Goal: Task Accomplishment & Management: Manage account settings

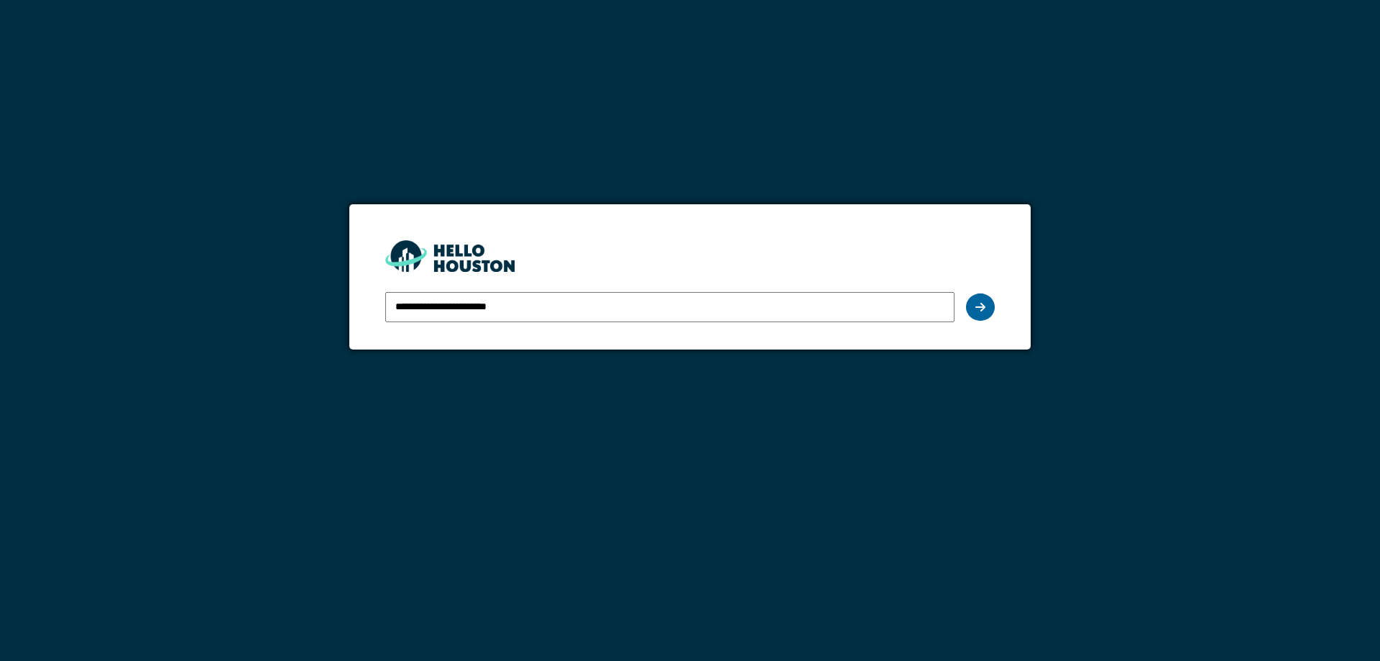
click at [979, 303] on icon at bounding box center [980, 306] width 10 height 11
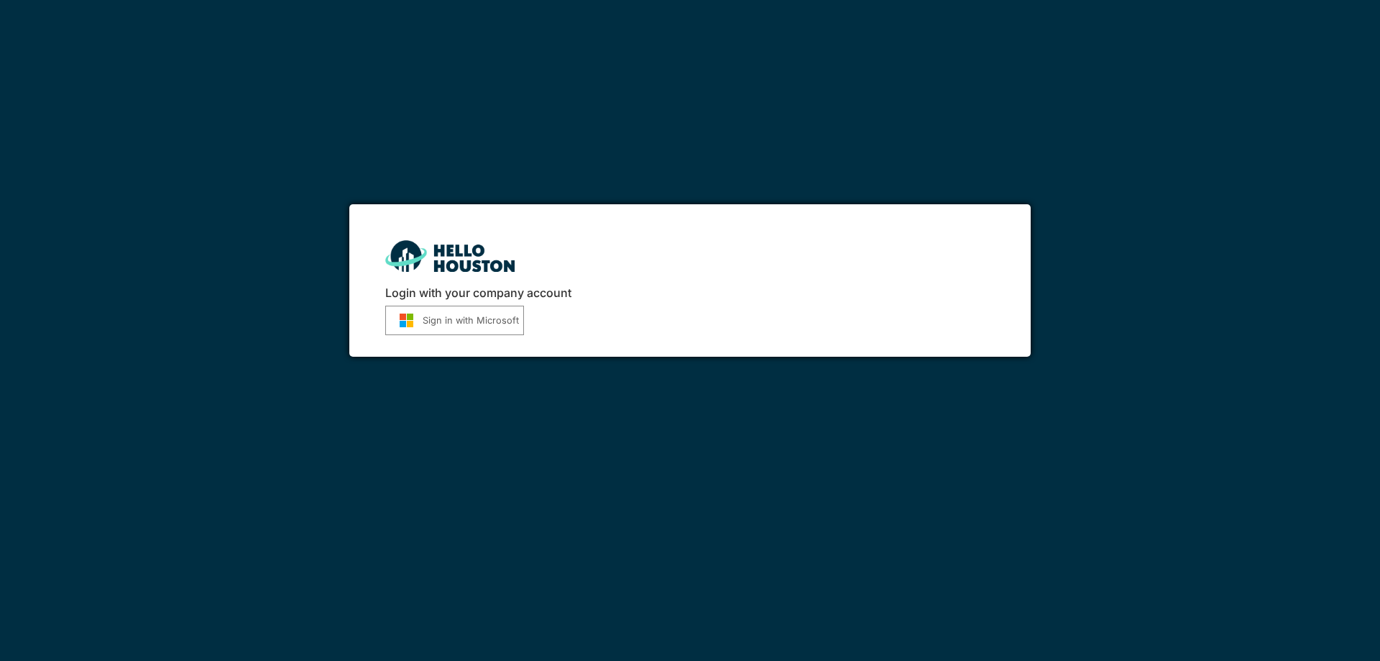
click at [446, 323] on button "Sign in with Microsoft" at bounding box center [454, 319] width 139 height 29
click at [459, 321] on button "Sign in with Microsoft" at bounding box center [454, 319] width 139 height 29
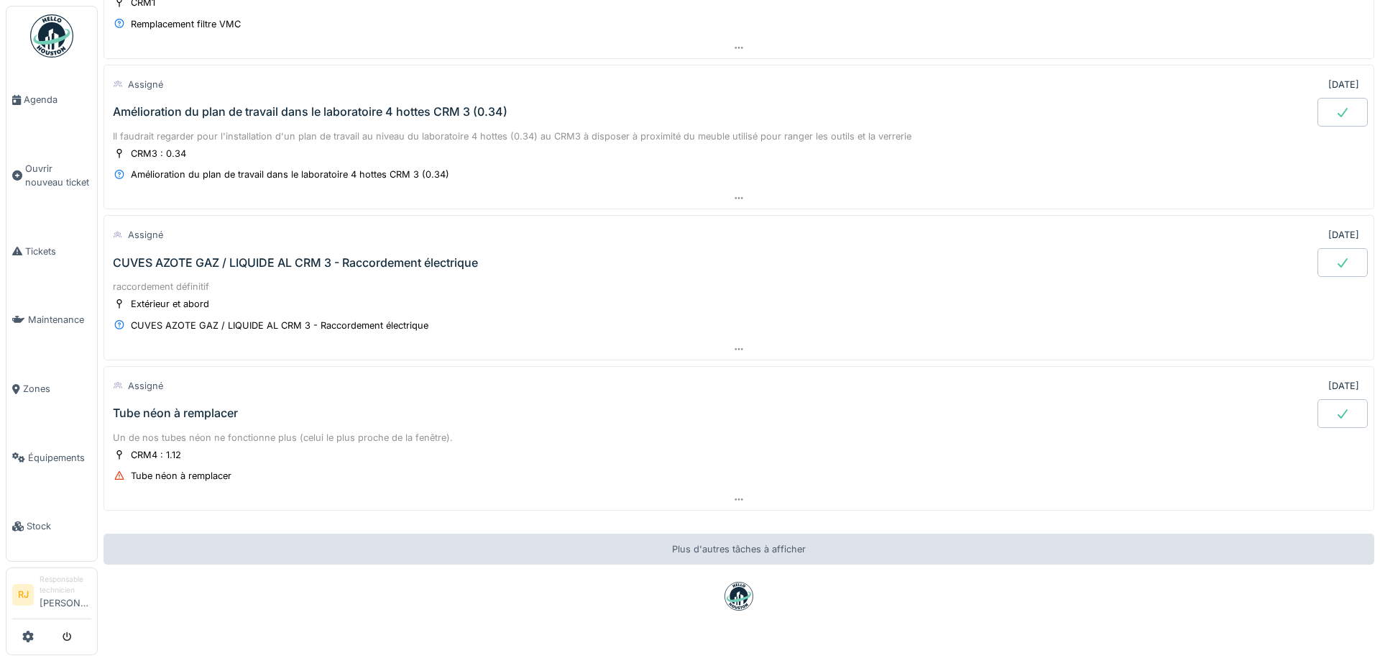
scroll to position [1488, 0]
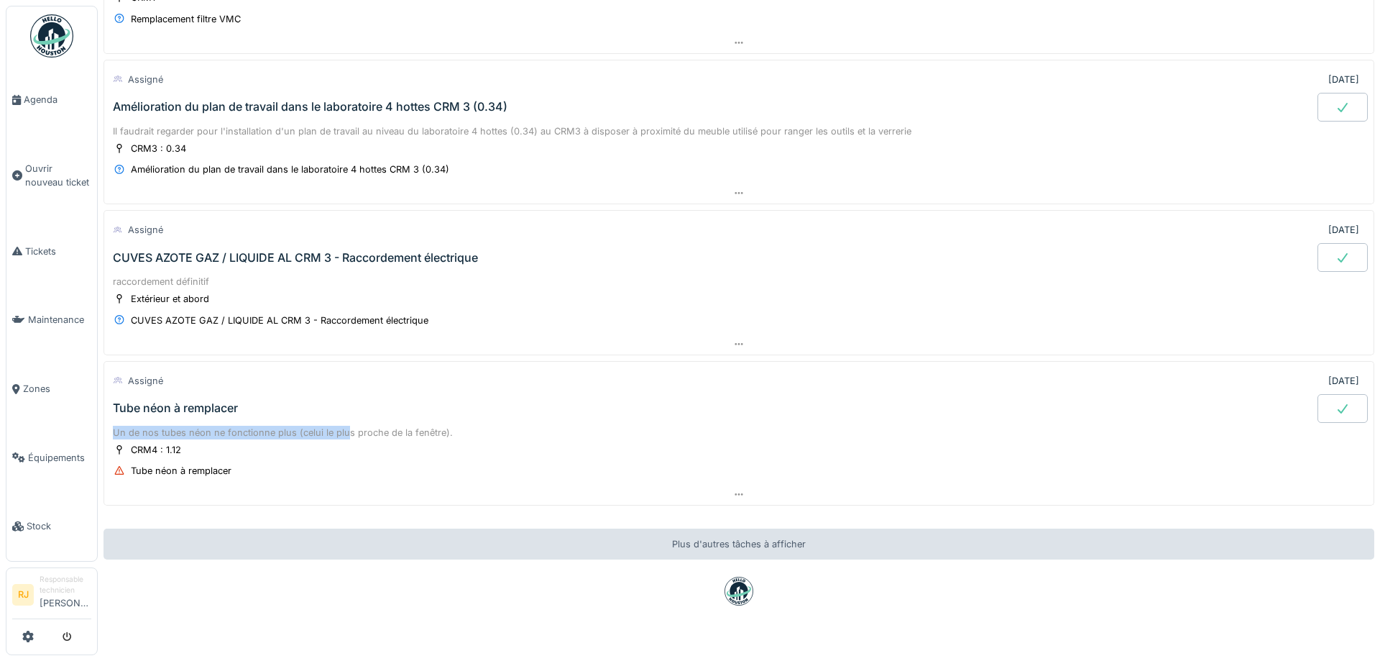
click at [345, 423] on div "Assigné [DATE] Tube néon à remplacer Un de nos tubes néon ne fonctionne plus (c…" at bounding box center [738, 433] width 1271 height 145
click at [609, 373] on div "Assigné [DATE]" at bounding box center [739, 380] width 1252 height 27
click at [159, 410] on div "Tube néon à remplacer" at bounding box center [175, 408] width 125 height 14
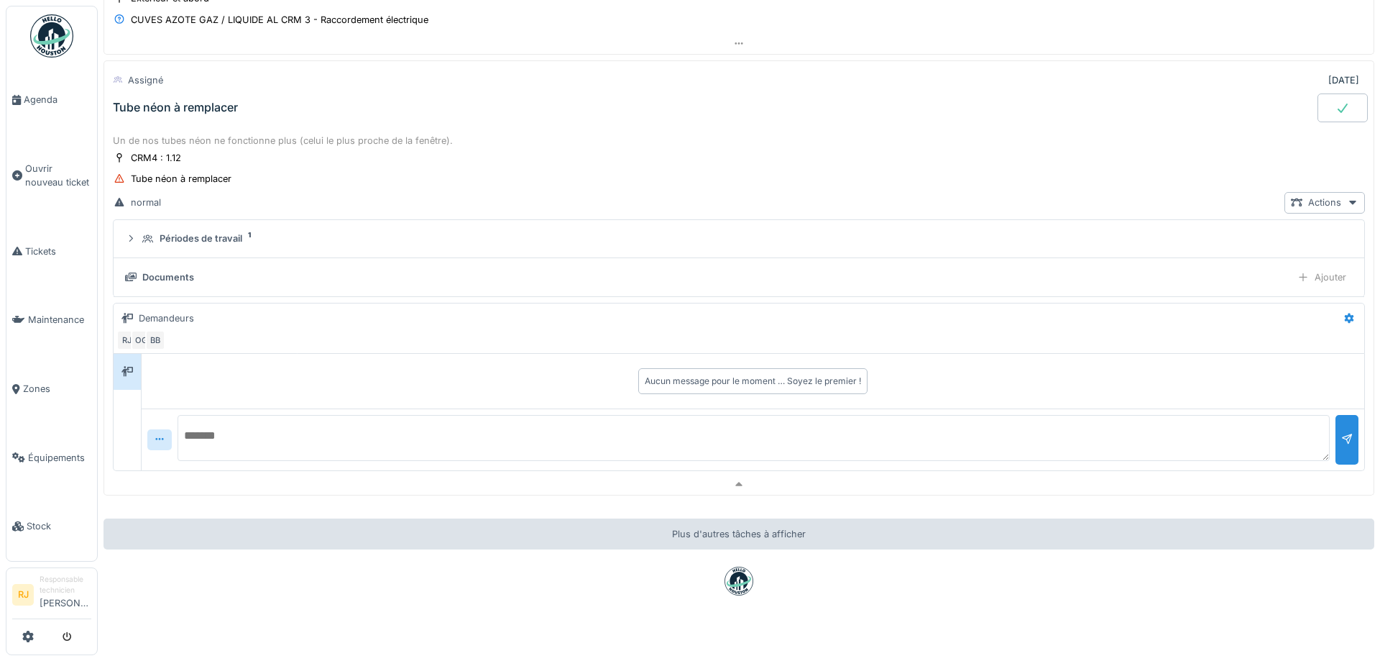
scroll to position [1790, 0]
